Goal: Share content: Share content

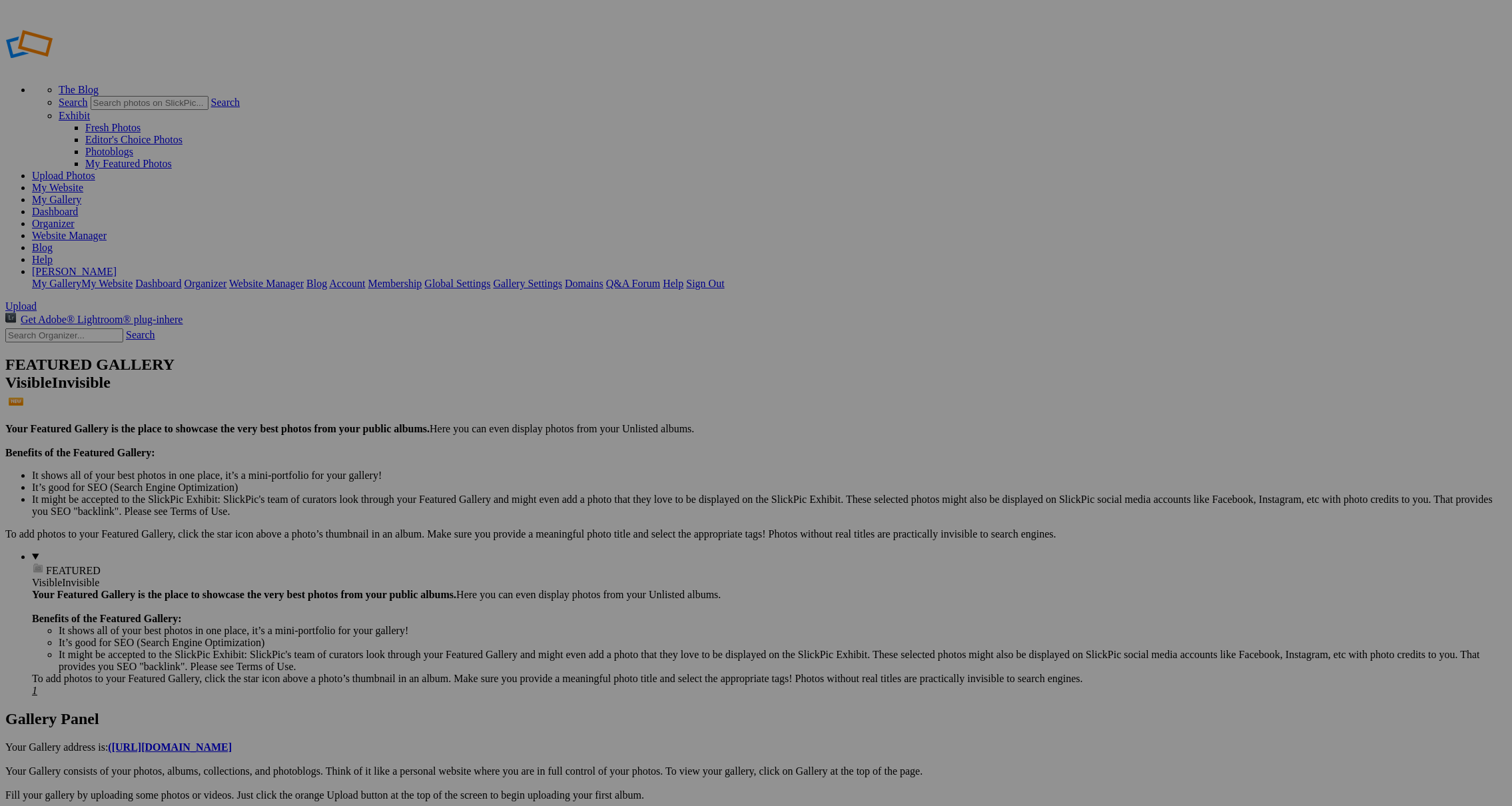
type input "Navy Service Member - W. Gomez"
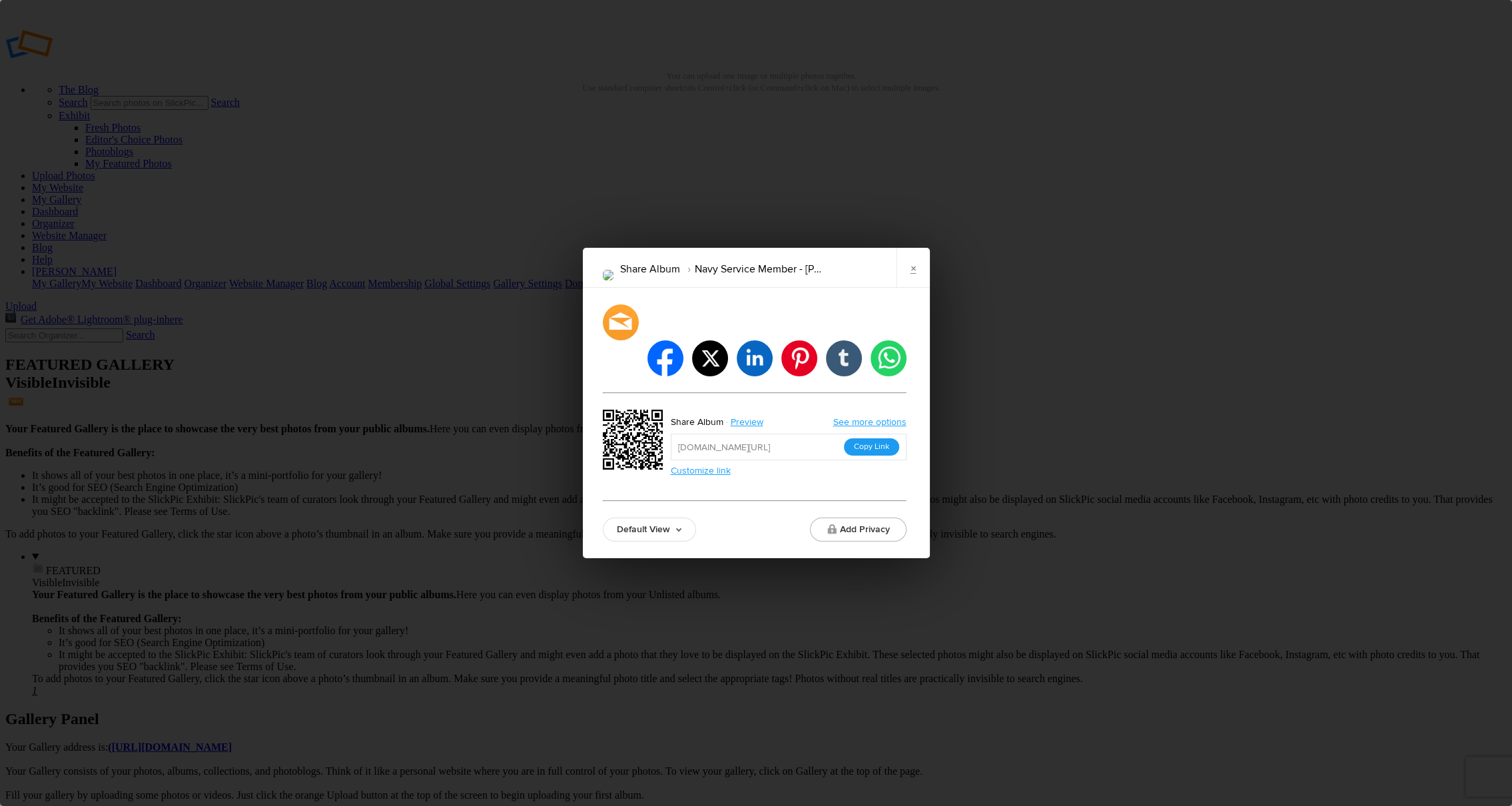
click at [871, 438] on button "Copy Link" at bounding box center [871, 446] width 55 height 18
click at [915, 284] on link "×" at bounding box center [913, 268] width 33 height 40
